Goal: Navigation & Orientation: Go to known website

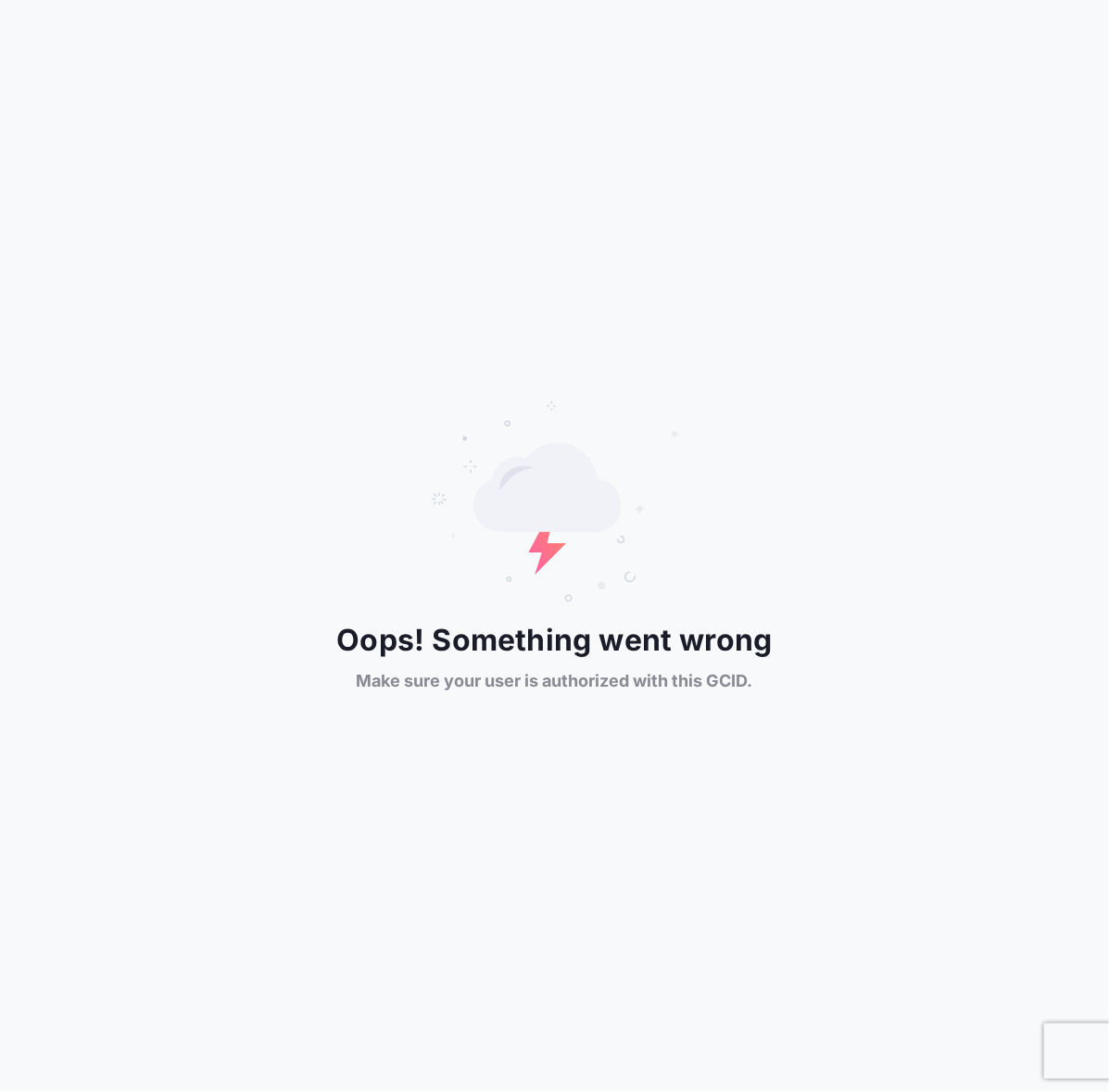
click at [811, 589] on div "Oops! Something went wrong Make sure your user is authorized with this GCID." at bounding box center [554, 546] width 1109 height 293
